Goal: Transaction & Acquisition: Purchase product/service

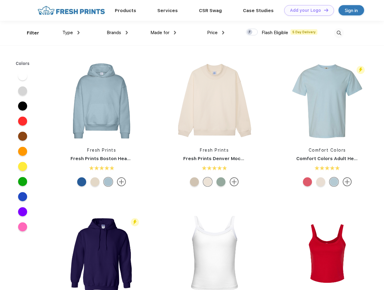
scroll to position [0, 0]
click at [307, 10] on link "Add your Logo Design Tool" at bounding box center [309, 10] width 50 height 11
click at [0, 0] on div "Design Tool" at bounding box center [0, 0] width 0 height 0
click at [324, 10] on link "Add your Logo Design Tool" at bounding box center [309, 10] width 50 height 11
click at [29, 33] on div "Filter" at bounding box center [33, 33] width 12 height 7
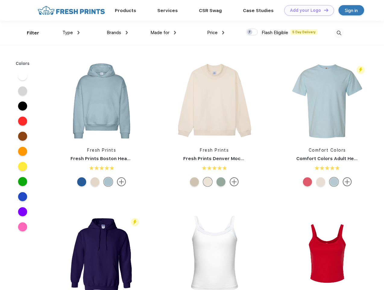
click at [71, 33] on span "Type" at bounding box center [67, 32] width 11 height 5
click at [117, 33] on span "Brands" at bounding box center [114, 32] width 14 height 5
click at [163, 33] on span "Made for" at bounding box center [159, 32] width 19 height 5
click at [216, 33] on span "Price" at bounding box center [212, 32] width 11 height 5
click at [252, 32] on div at bounding box center [252, 32] width 12 height 7
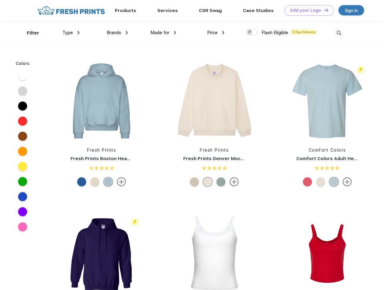
click at [250, 32] on input "checkbox" at bounding box center [248, 30] width 4 height 4
click at [339, 33] on img at bounding box center [339, 33] width 10 height 10
